Goal: Check status

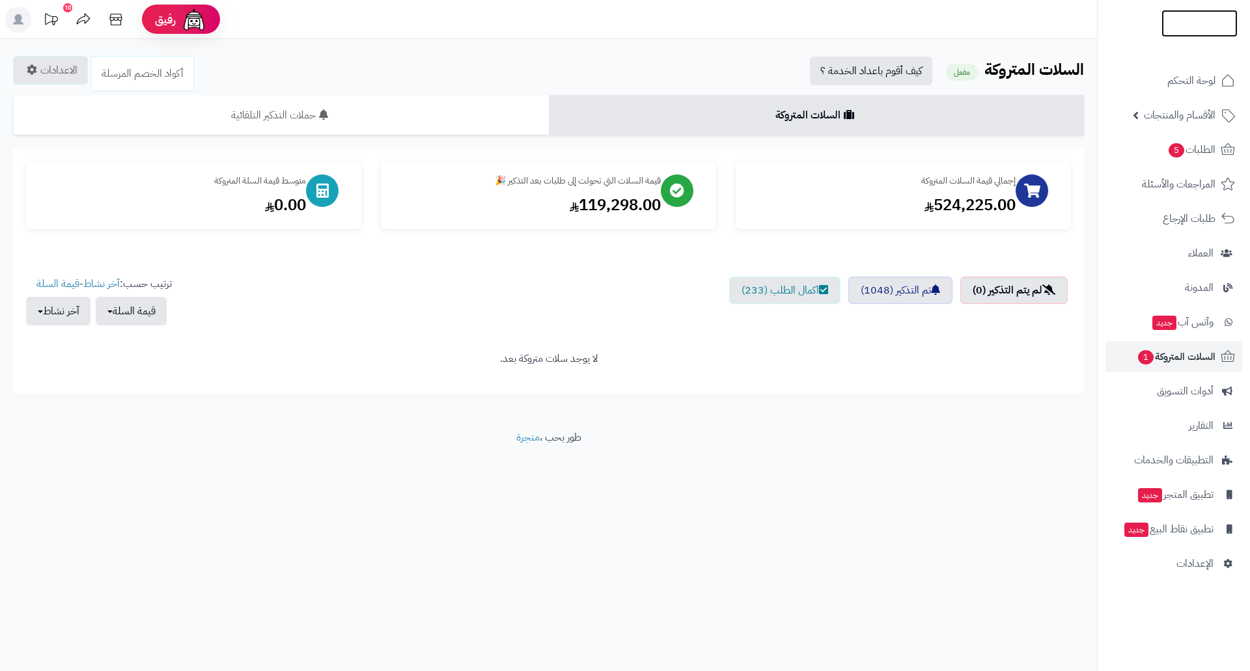
click at [1184, 36] on img at bounding box center [1200, 49] width 76 height 27
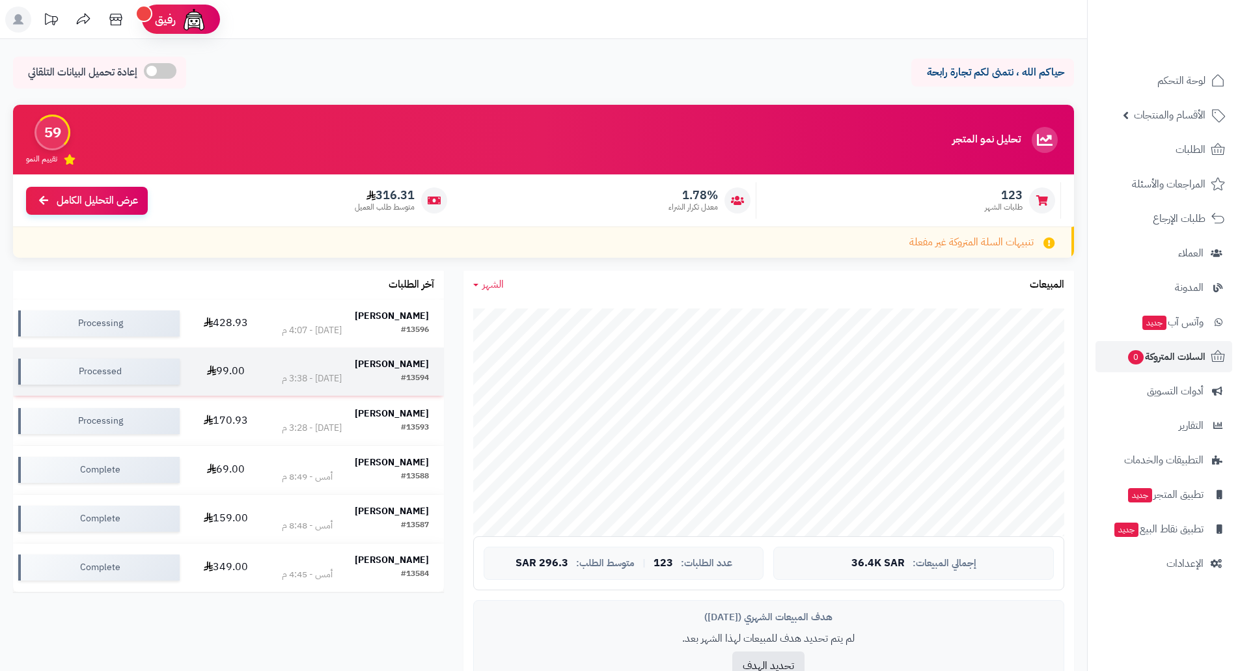
click at [240, 365] on td "99.00" at bounding box center [226, 372] width 82 height 48
